Goal: Information Seeking & Learning: Learn about a topic

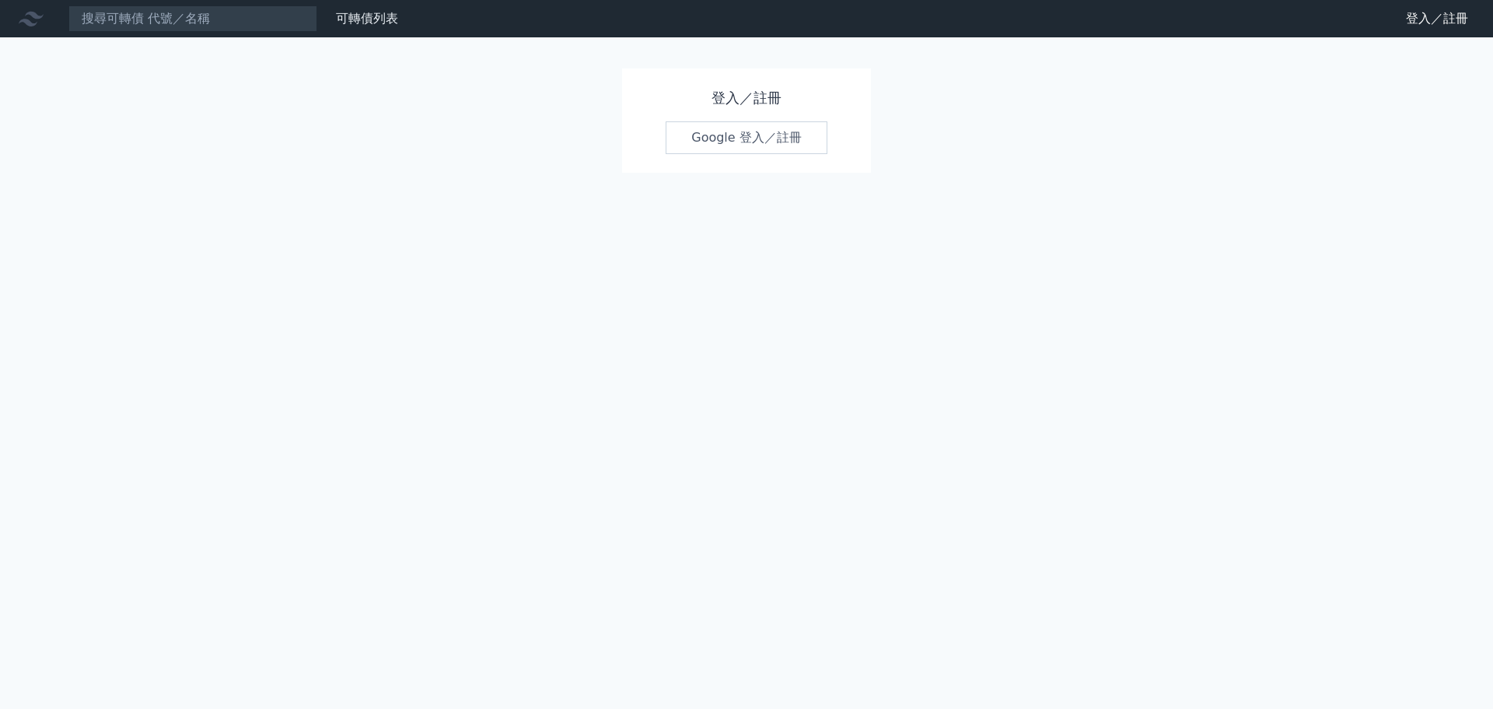
click at [762, 144] on link "Google 登入／註冊" at bounding box center [747, 137] width 162 height 33
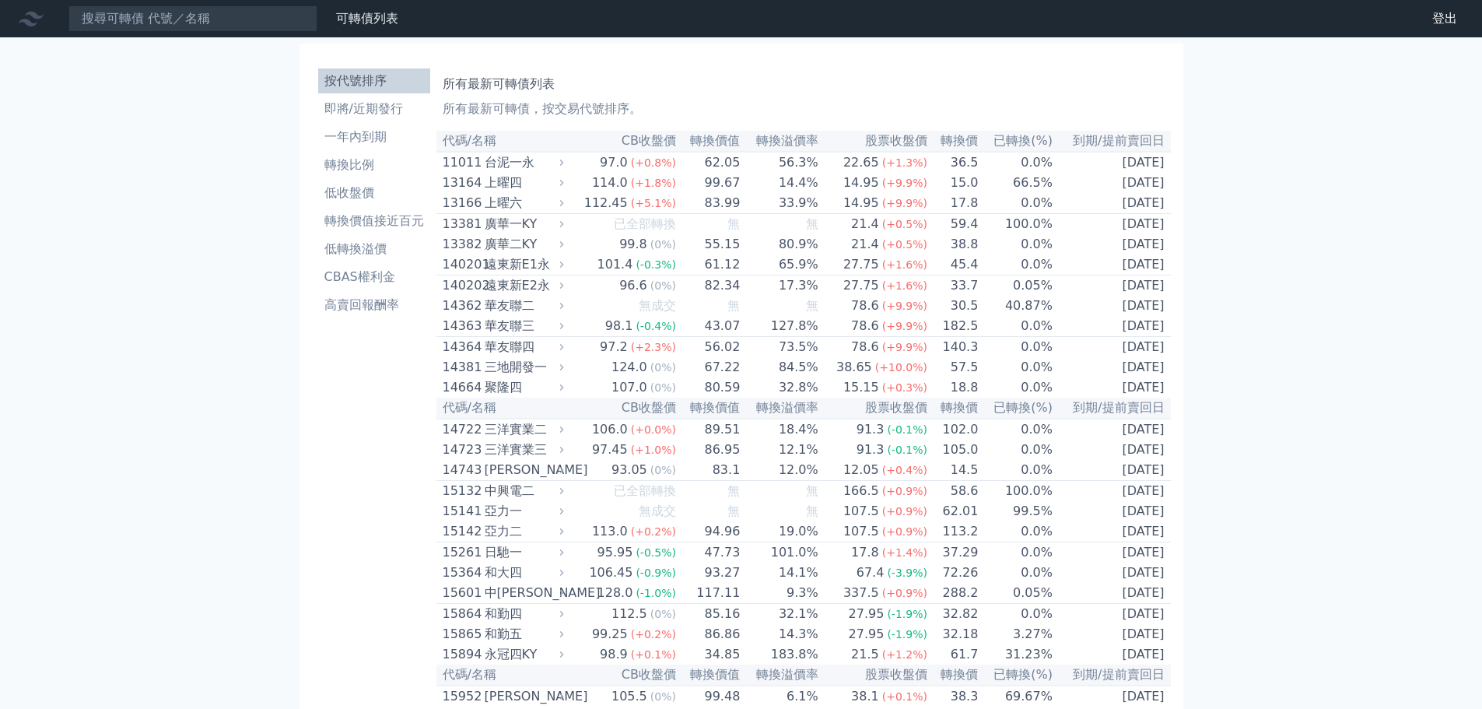
click at [444, 82] on h1 "所有最新可轉債列表" at bounding box center [804, 84] width 722 height 19
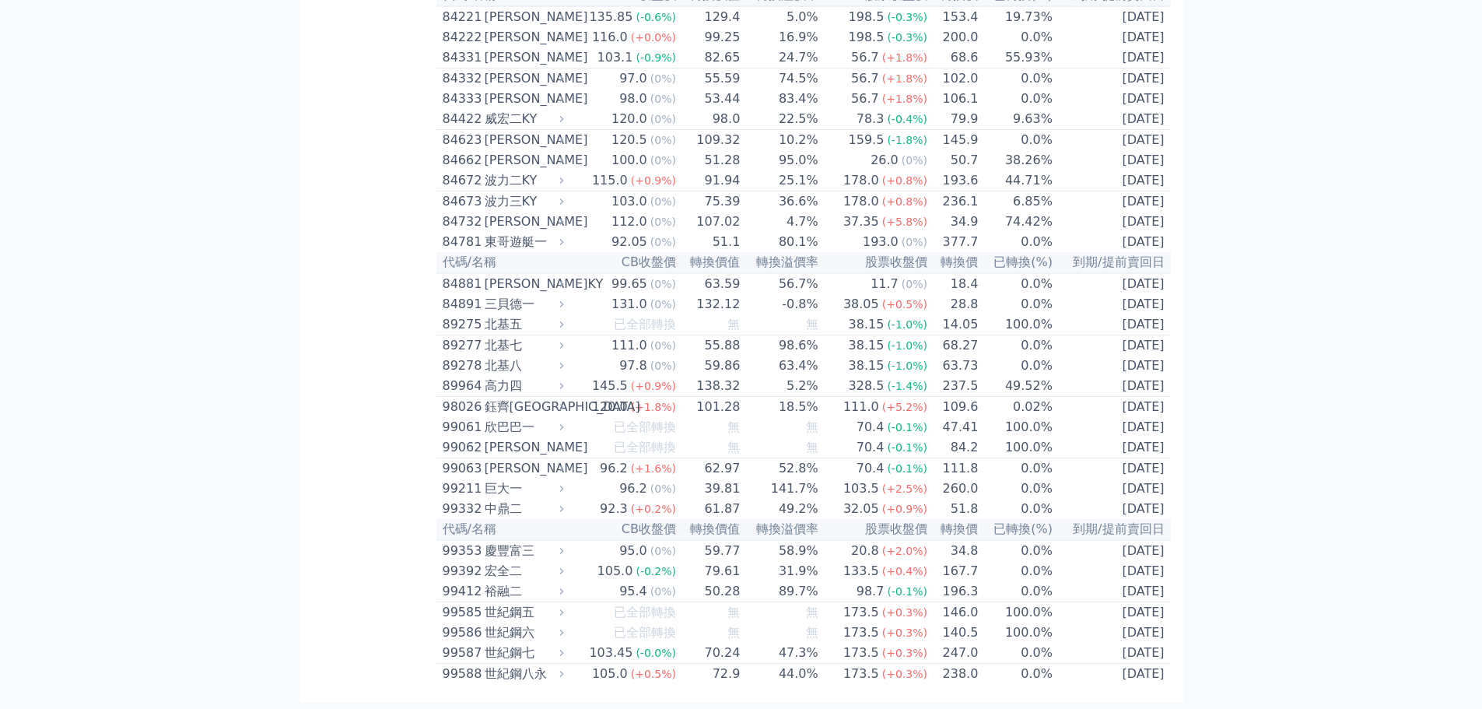
scroll to position [9096, 0]
drag, startPoint x: 443, startPoint y: 115, endPoint x: 1200, endPoint y: 688, distance: 949.6
copy div "所有最新可轉債，按交易代號排序。"
